Goal: Task Accomplishment & Management: Manage account settings

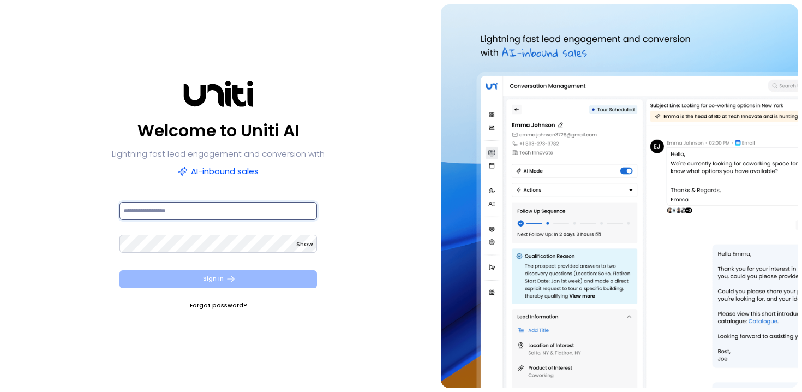
type input "**********"
click at [257, 272] on button "Sign In" at bounding box center [218, 279] width 198 height 18
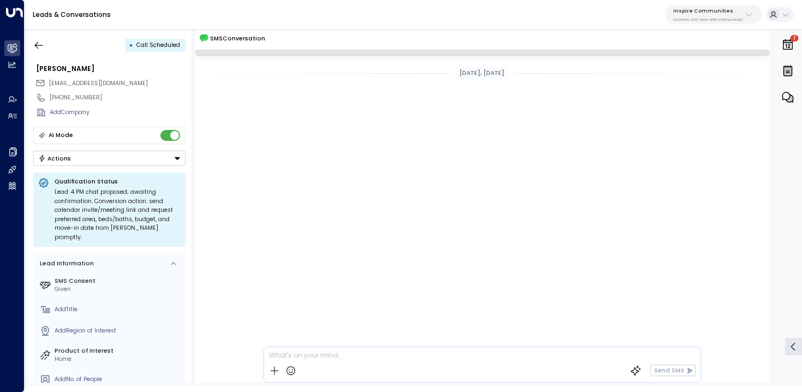
scroll to position [452, 0]
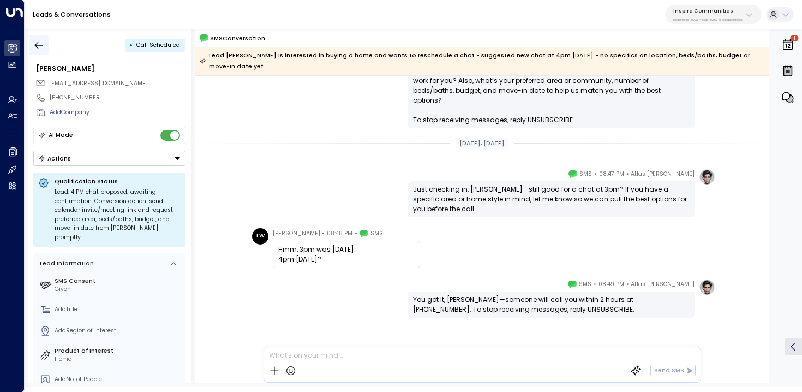
click at [40, 40] on icon "button" at bounding box center [38, 45] width 11 height 11
click at [43, 47] on icon "button" at bounding box center [38, 45] width 11 height 11
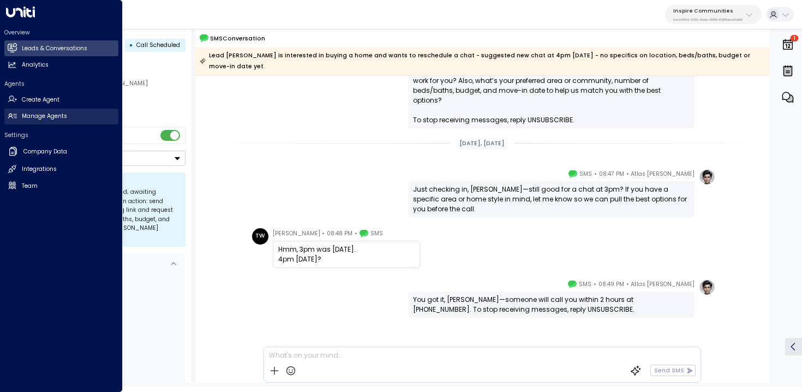
click at [29, 109] on link "Manage Agents Manage Agents" at bounding box center [61, 117] width 114 height 16
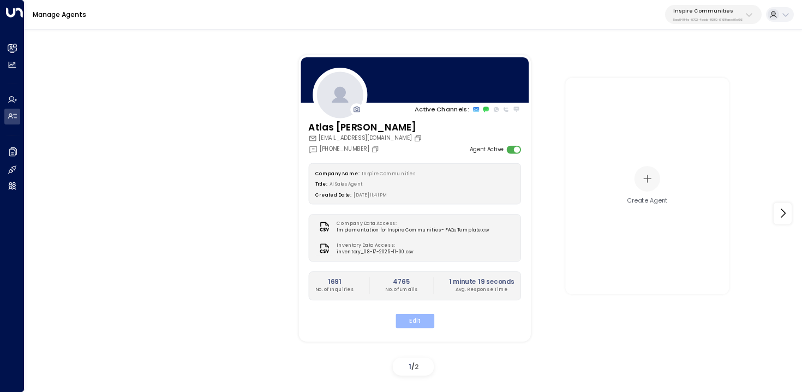
click at [403, 314] on button "Edit" at bounding box center [414, 320] width 39 height 14
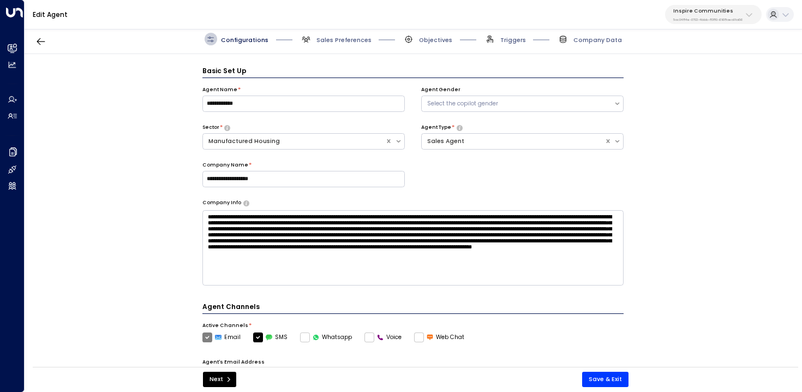
scroll to position [12, 0]
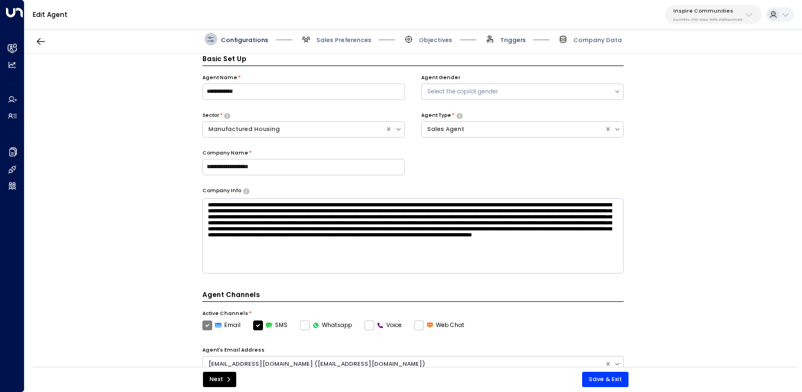
click at [502, 38] on span "Triggers" at bounding box center [513, 40] width 26 height 8
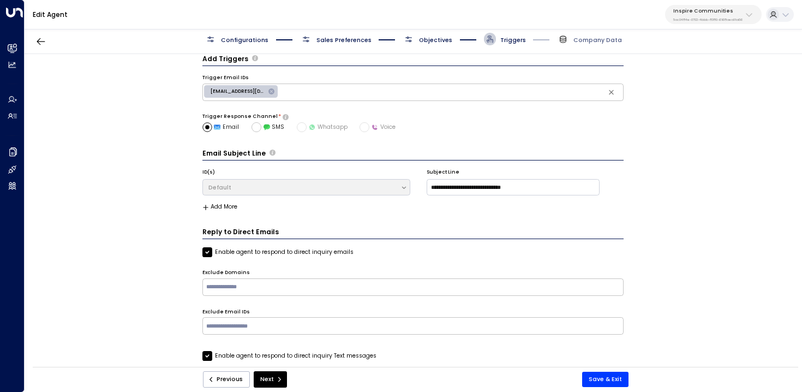
click at [439, 38] on span "Objectives" at bounding box center [435, 40] width 33 height 8
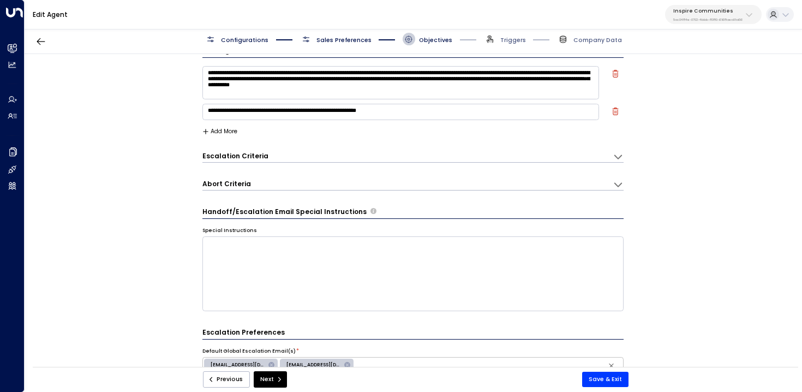
scroll to position [0, 0]
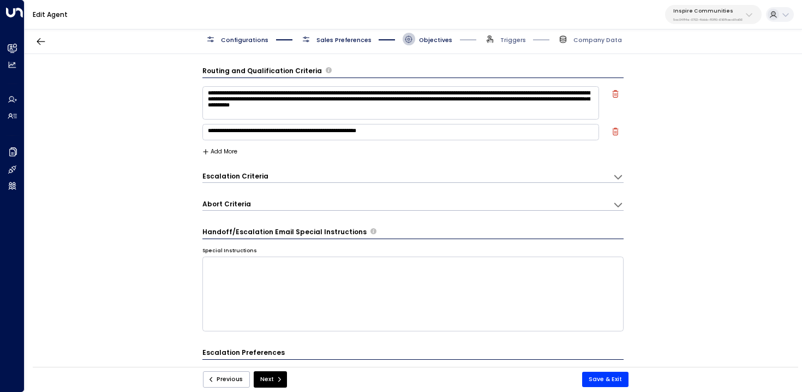
click at [352, 40] on span "Sales Preferences" at bounding box center [343, 40] width 55 height 8
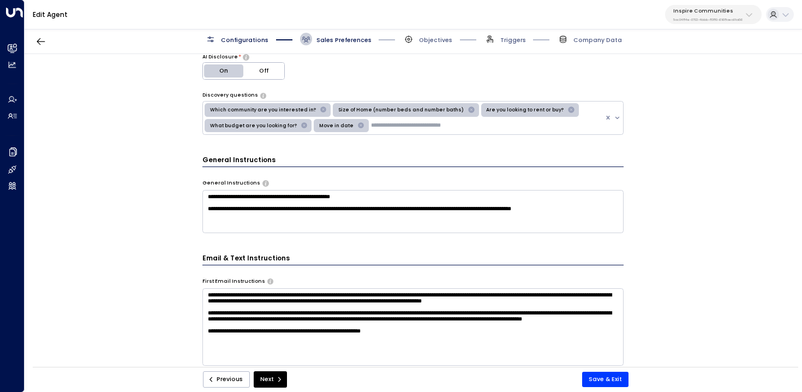
scroll to position [211, 0]
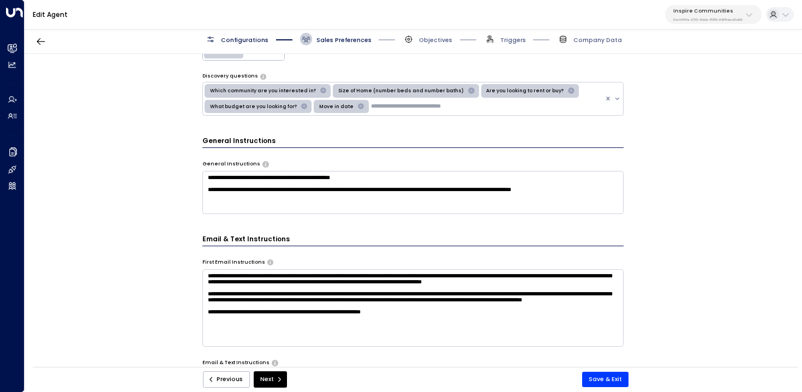
click at [602, 194] on textarea "**********" at bounding box center [412, 192] width 421 height 43
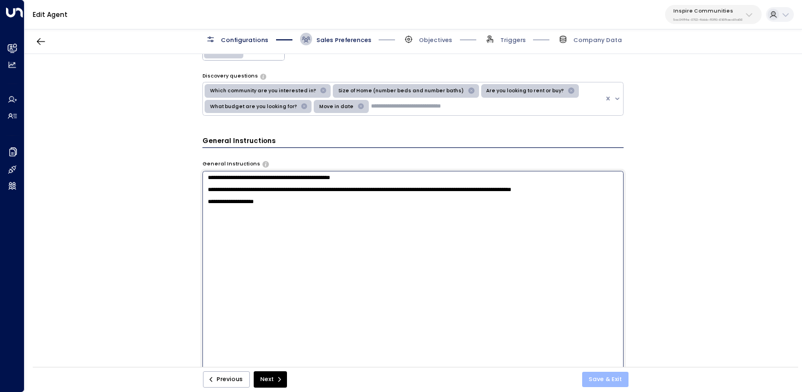
type textarea "**********"
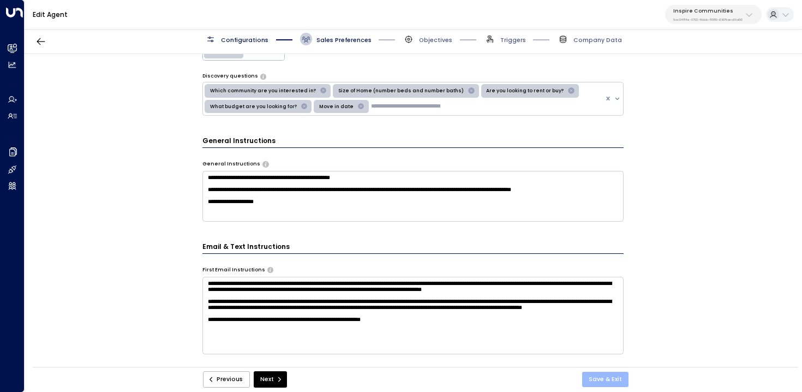
click at [599, 380] on button "Save & Exit" at bounding box center [605, 378] width 46 height 15
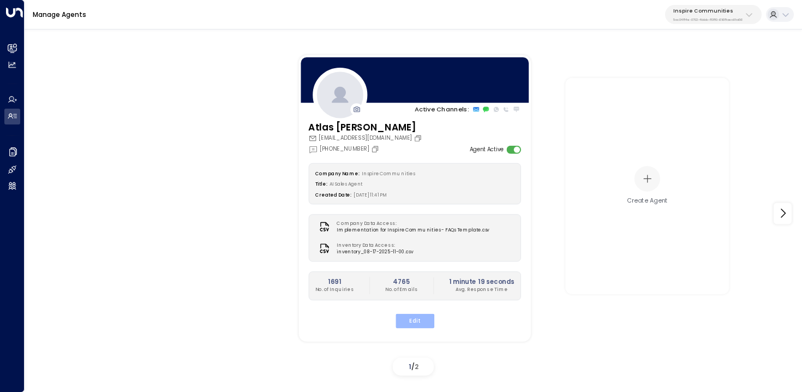
click at [432, 318] on button "Edit" at bounding box center [414, 320] width 39 height 14
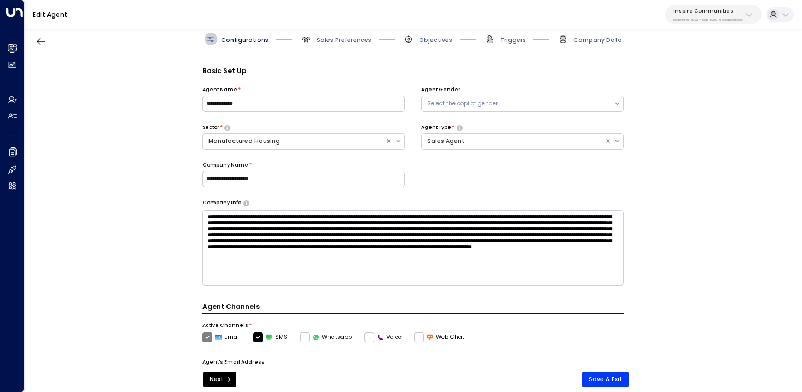
scroll to position [12, 0]
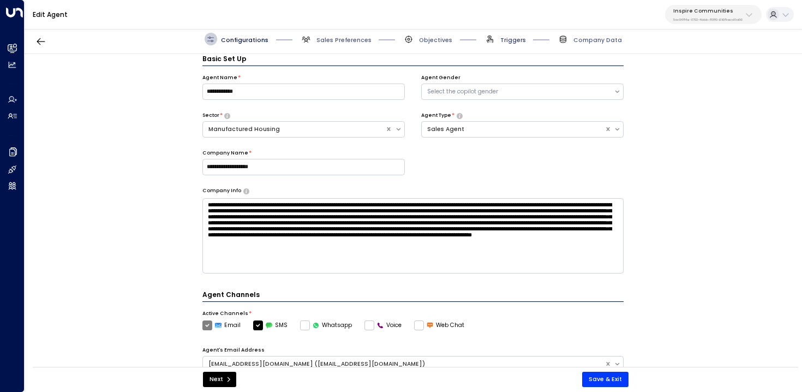
click at [505, 39] on span "Triggers" at bounding box center [513, 40] width 26 height 8
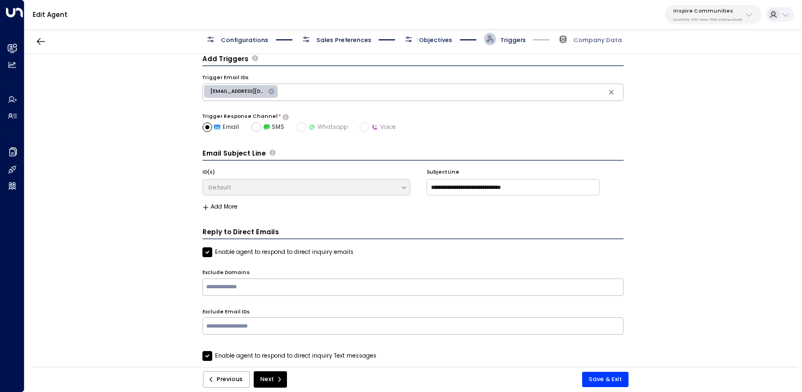
click at [453, 35] on div "Configurations Sales Preferences Objectives Triggers Company Data" at bounding box center [412, 39] width 417 height 13
click at [439, 36] on span "Objectives" at bounding box center [435, 40] width 33 height 8
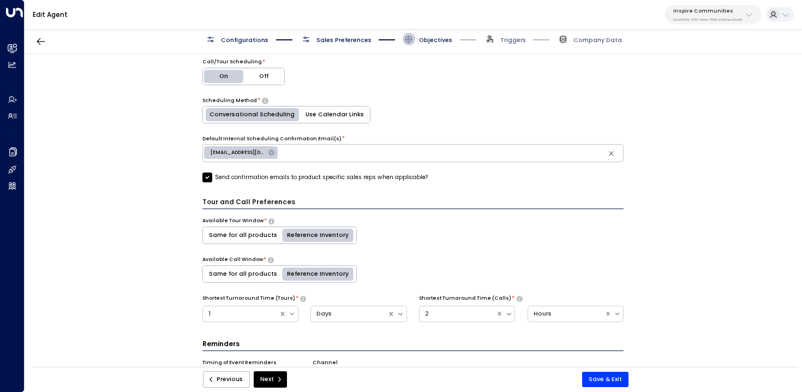
scroll to position [431, 0]
